Goal: Transaction & Acquisition: Book appointment/travel/reservation

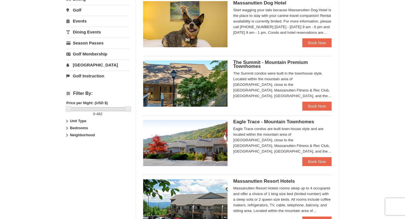
scroll to position [182, 0]
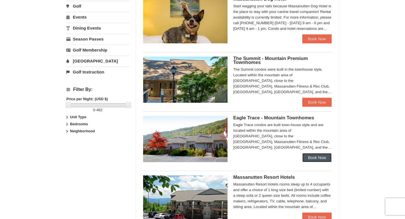
click at [304, 161] on link "Book Now" at bounding box center [316, 157] width 29 height 9
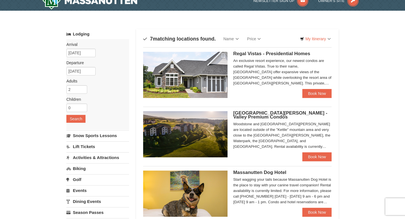
scroll to position [8, 0]
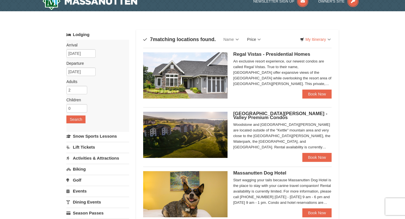
click at [255, 39] on link "Price" at bounding box center [254, 39] width 22 height 11
click at [273, 52] on link "Price (Low to High)" at bounding box center [265, 50] width 45 height 7
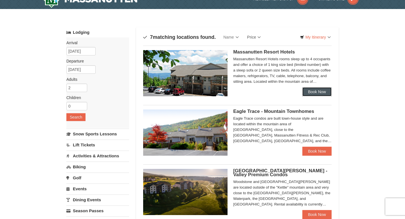
click at [312, 90] on link "Book Now" at bounding box center [316, 91] width 29 height 9
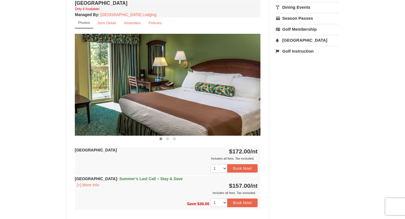
scroll to position [211, 0]
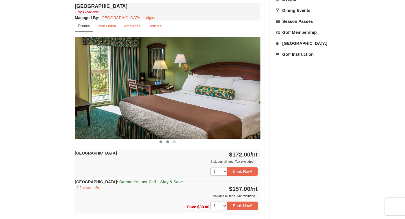
click at [166, 141] on span at bounding box center [167, 141] width 3 height 3
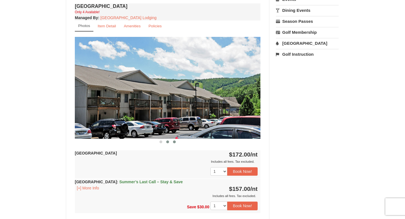
click at [174, 142] on span at bounding box center [174, 141] width 3 height 3
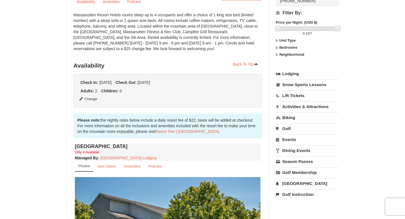
scroll to position [70, 0]
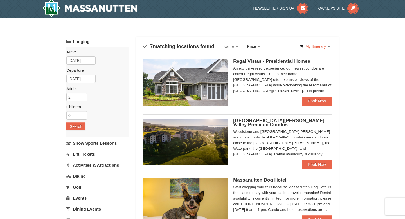
click at [261, 47] on link "Price" at bounding box center [254, 46] width 22 height 11
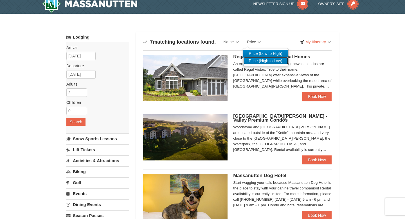
click at [264, 57] on link "Price (High to Low)" at bounding box center [265, 60] width 45 height 7
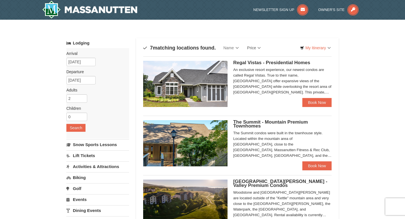
click at [255, 46] on link "Price" at bounding box center [254, 47] width 22 height 11
click at [256, 59] on link "Price (Low to High)" at bounding box center [265, 59] width 45 height 7
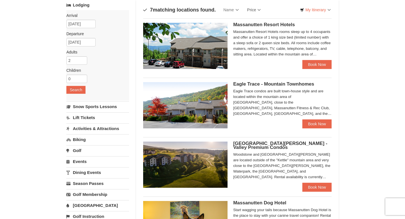
scroll to position [48, 0]
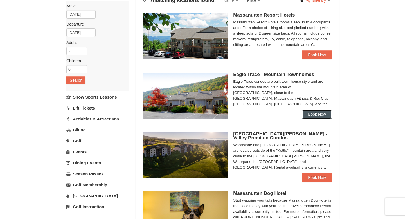
click at [311, 110] on link "Book Now" at bounding box center [316, 114] width 29 height 9
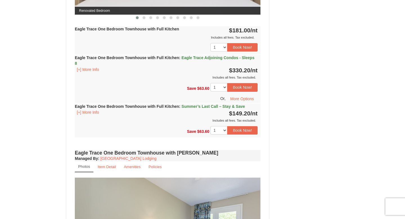
scroll to position [339, 0]
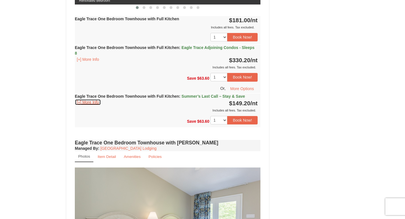
click at [98, 102] on button "[+] More Info" at bounding box center [88, 102] width 26 height 6
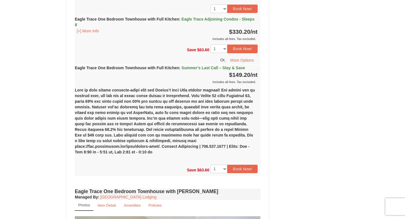
scroll to position [368, 0]
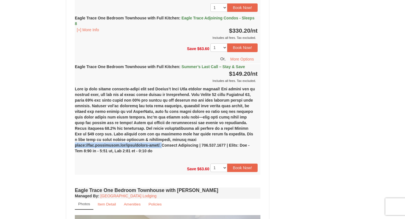
drag, startPoint x: 168, startPoint y: 141, endPoint x: 258, endPoint y: 141, distance: 89.2
click at [258, 141] on div "(1) Eagle Trace One Bedroom Townhouse with Full Kitchen Friday, September 12, 2…" at bounding box center [168, 122] width 186 height 77
copy div "https://www.massresort.com/stay/rental-info/."
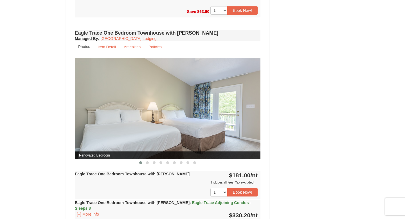
scroll to position [532, 0]
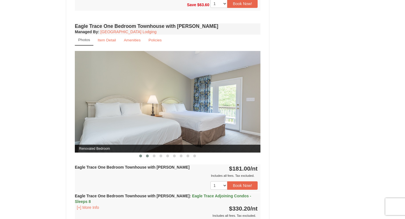
click at [150, 153] on button at bounding box center [147, 156] width 7 height 6
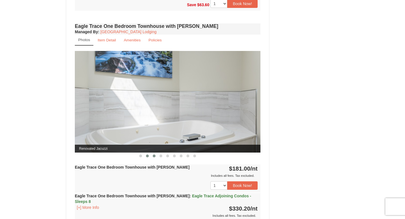
click at [154, 153] on button at bounding box center [154, 156] width 7 height 6
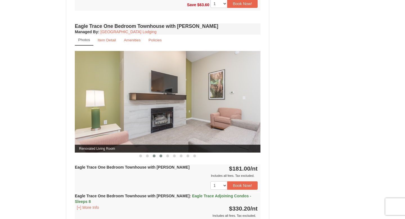
click at [162, 153] on button at bounding box center [161, 156] width 7 height 6
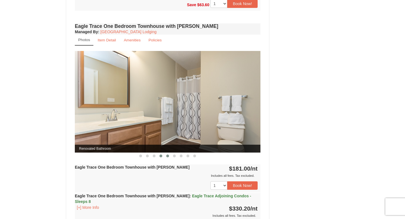
click at [168, 153] on button at bounding box center [167, 156] width 7 height 6
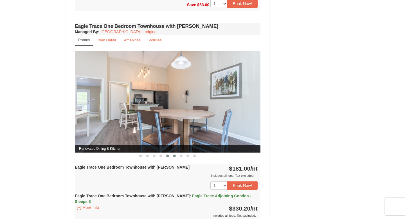
click at [177, 153] on button at bounding box center [174, 156] width 7 height 6
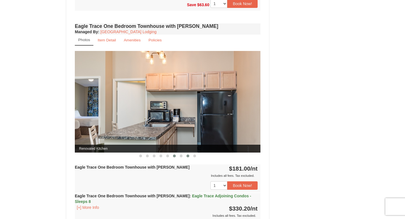
click at [185, 153] on button at bounding box center [188, 156] width 7 height 6
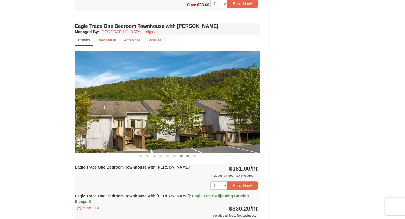
click at [181, 154] on span at bounding box center [181, 155] width 3 height 3
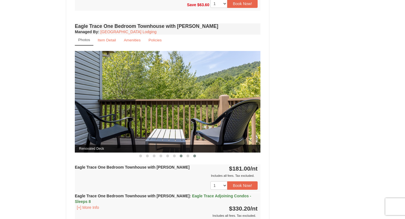
click at [192, 153] on button at bounding box center [194, 156] width 7 height 6
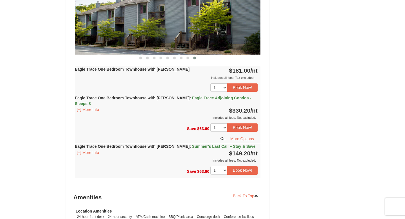
scroll to position [631, 0]
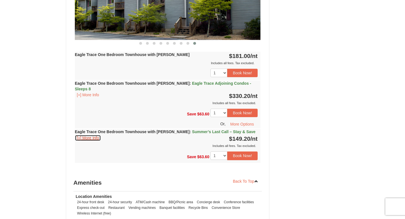
click at [91, 135] on button "[+] More Info" at bounding box center [88, 138] width 26 height 6
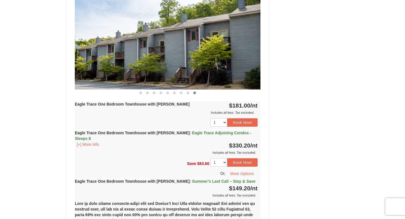
scroll to position [518, 0]
click at [97, 141] on button "[+] More Info" at bounding box center [88, 144] width 26 height 6
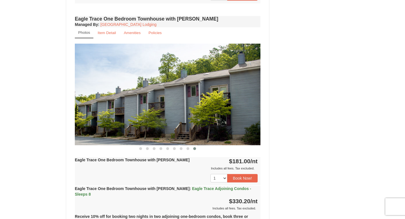
scroll to position [462, 0]
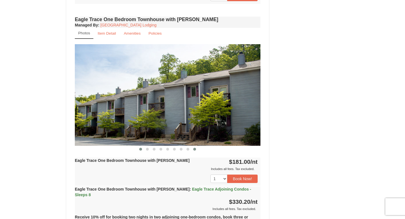
click at [142, 150] on button at bounding box center [140, 149] width 7 height 6
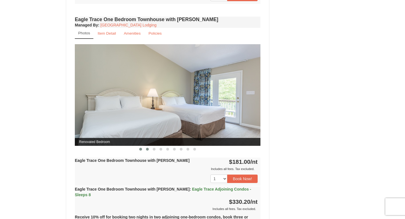
click at [145, 150] on button at bounding box center [147, 149] width 7 height 6
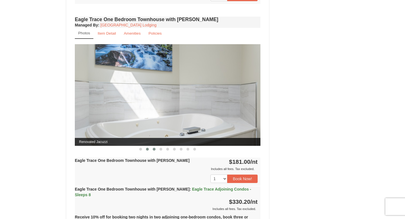
click at [152, 149] on button at bounding box center [154, 149] width 7 height 6
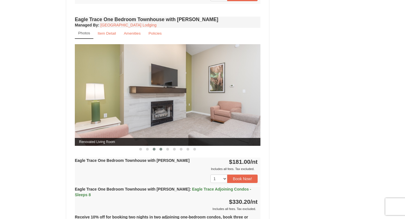
click at [160, 150] on button at bounding box center [161, 149] width 7 height 6
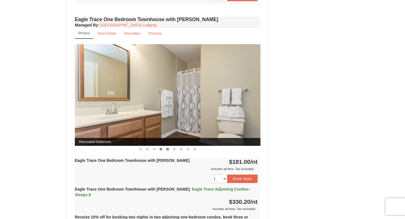
click at [168, 150] on button at bounding box center [167, 149] width 7 height 6
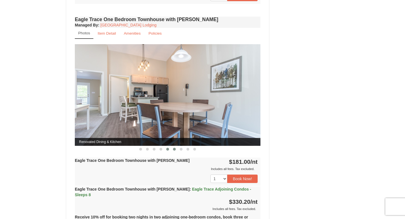
click at [176, 147] on button at bounding box center [174, 149] width 7 height 6
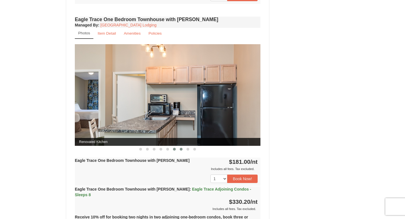
click at [182, 151] on button at bounding box center [181, 149] width 7 height 6
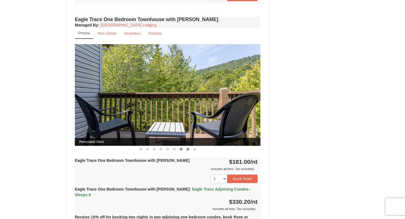
click at [187, 149] on span at bounding box center [187, 149] width 3 height 3
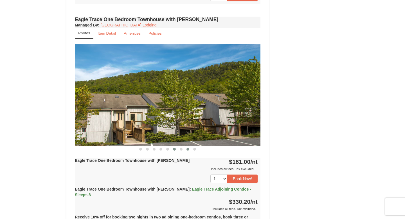
click at [177, 149] on button at bounding box center [174, 149] width 7 height 6
